Goal: Transaction & Acquisition: Purchase product/service

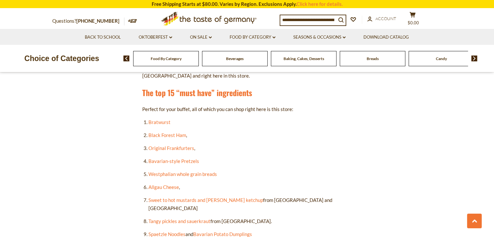
scroll to position [343, 0]
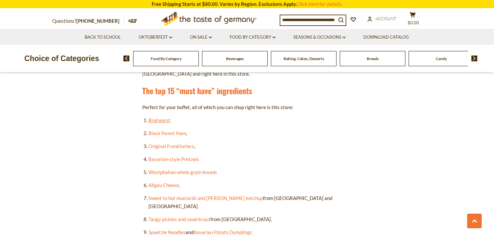
click at [157, 121] on link "Bratwurst" at bounding box center [159, 120] width 22 height 6
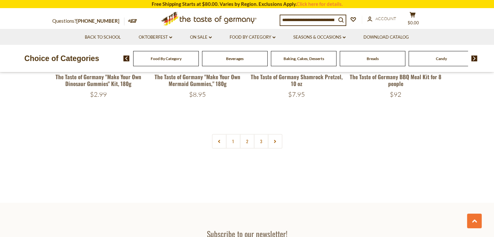
scroll to position [1451, 0]
click at [268, 145] on link at bounding box center [275, 141] width 15 height 15
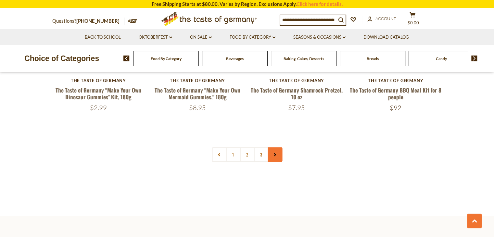
scroll to position [1439, 0]
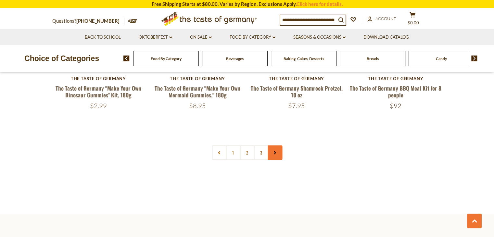
click at [276, 156] on link at bounding box center [275, 152] width 15 height 15
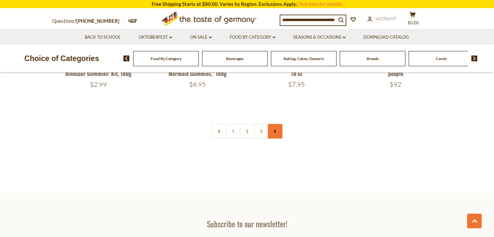
scroll to position [1466, 0]
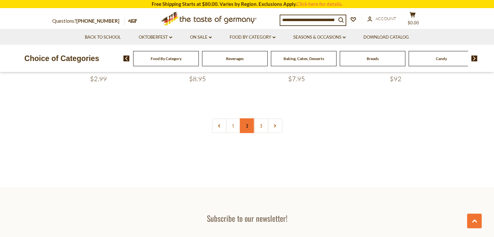
click at [245, 131] on link "2" at bounding box center [247, 126] width 15 height 15
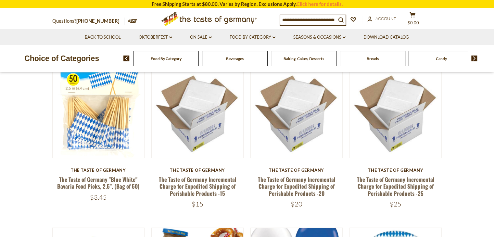
scroll to position [0, 0]
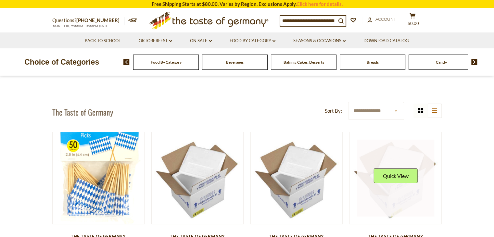
click at [436, 152] on img at bounding box center [396, 178] width 92 height 92
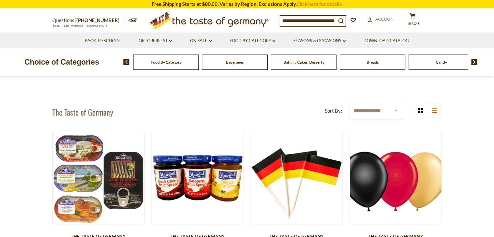
scroll to position [1451, 0]
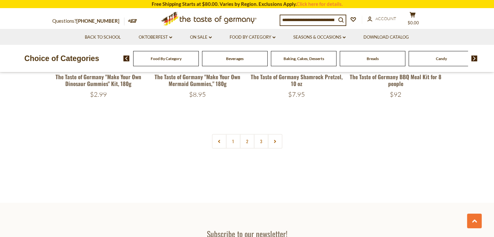
click at [167, 59] on span "Food By Category" at bounding box center [166, 58] width 31 height 5
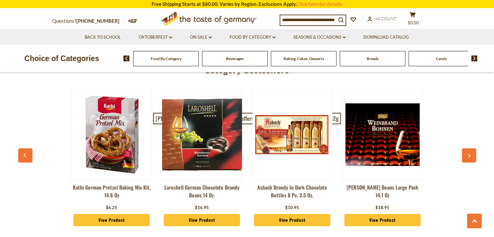
scroll to position [1607, 0]
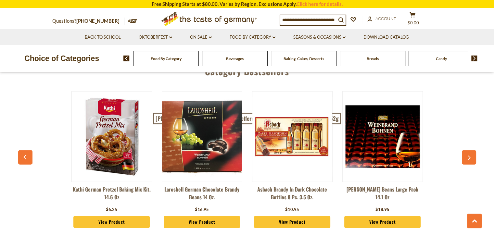
click at [111, 216] on link "View Product" at bounding box center [111, 222] width 77 height 12
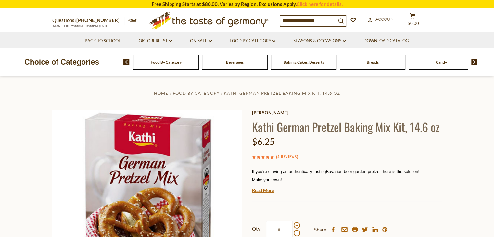
click at [240, 64] on span "Beverages" at bounding box center [235, 62] width 18 height 5
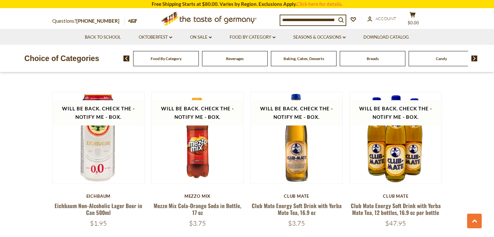
scroll to position [1138, 0]
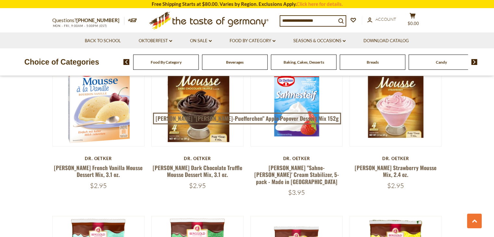
scroll to position [2004, 0]
